Goal: Task Accomplishment & Management: Check status

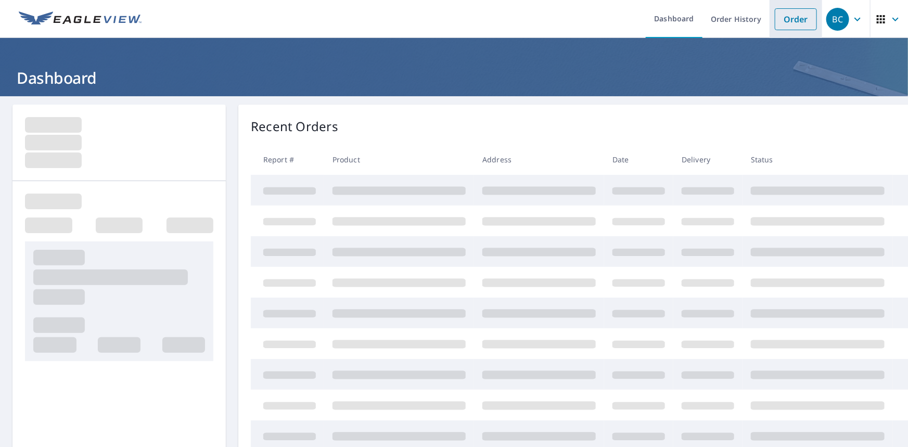
click at [776, 24] on link "Order" at bounding box center [796, 19] width 42 height 22
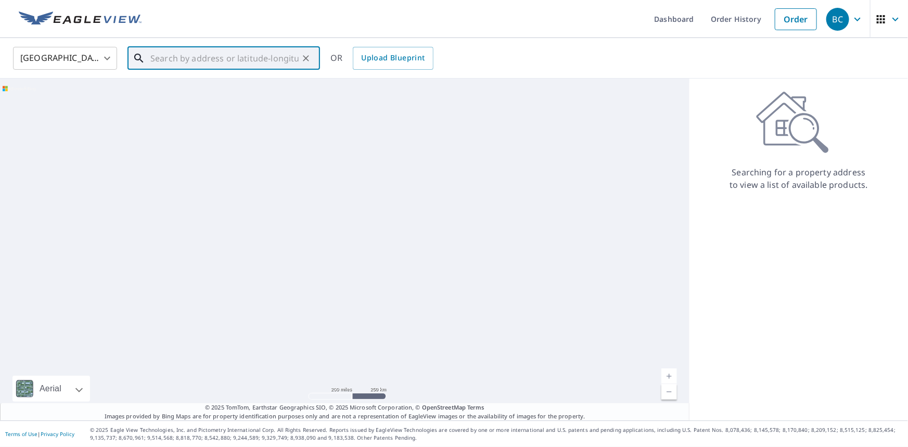
click at [248, 62] on input "text" at bounding box center [224, 58] width 148 height 29
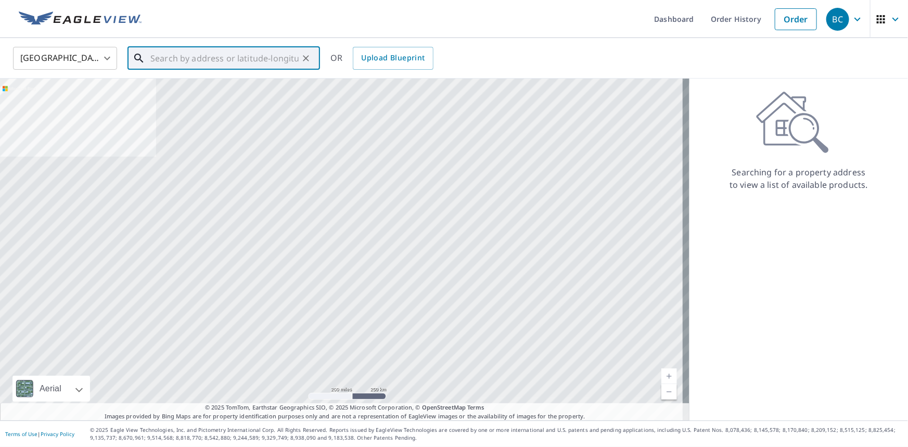
paste input "[STREET_ADDRESS][PERSON_NAME]"
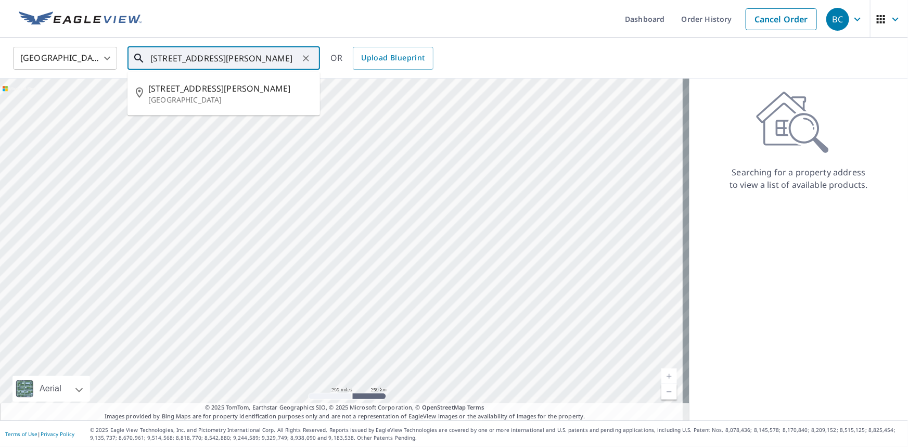
paste input "92843"
click at [236, 92] on span "[STREET_ADDRESS][PERSON_NAME]" at bounding box center [229, 88] width 163 height 12
type input "[STREET_ADDRESS][PERSON_NAME]"
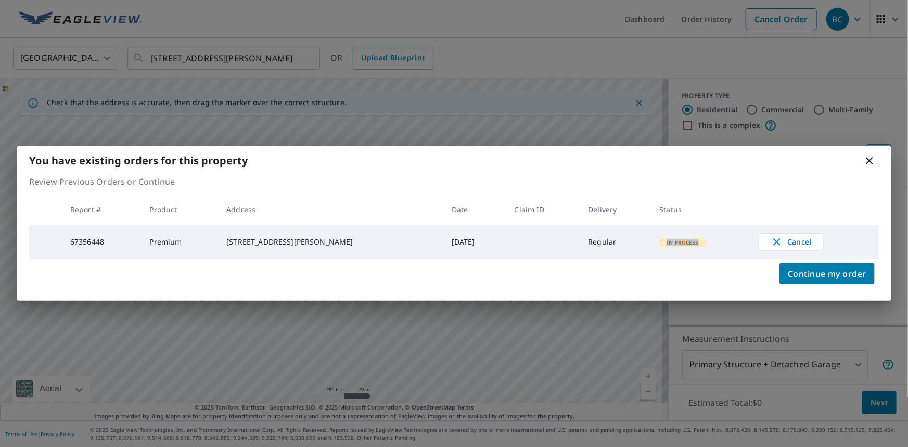
drag, startPoint x: 695, startPoint y: 241, endPoint x: 656, endPoint y: 243, distance: 39.1
click at [656, 243] on td "In Process" at bounding box center [700, 242] width 99 height 34
copy span "In Process"
